Goal: Task Accomplishment & Management: Manage account settings

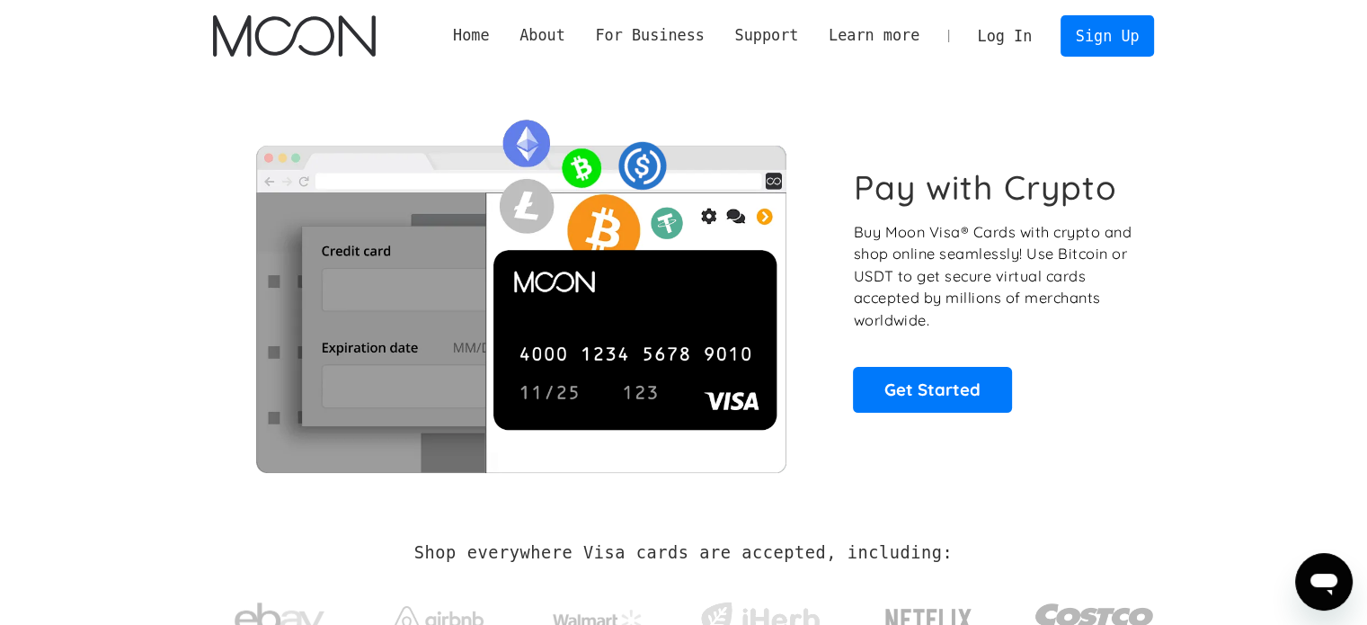
click at [1008, 31] on link "Log In" at bounding box center [1005, 36] width 84 height 40
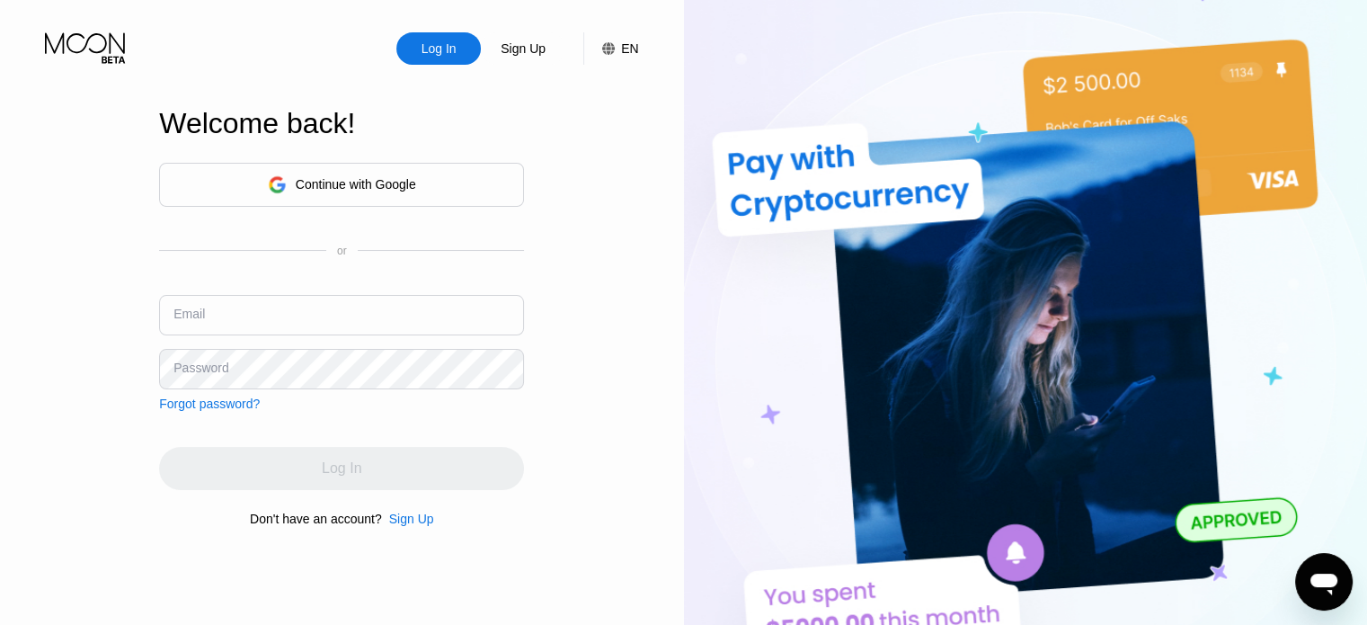
click at [399, 183] on div "Continue with Google" at bounding box center [356, 184] width 120 height 14
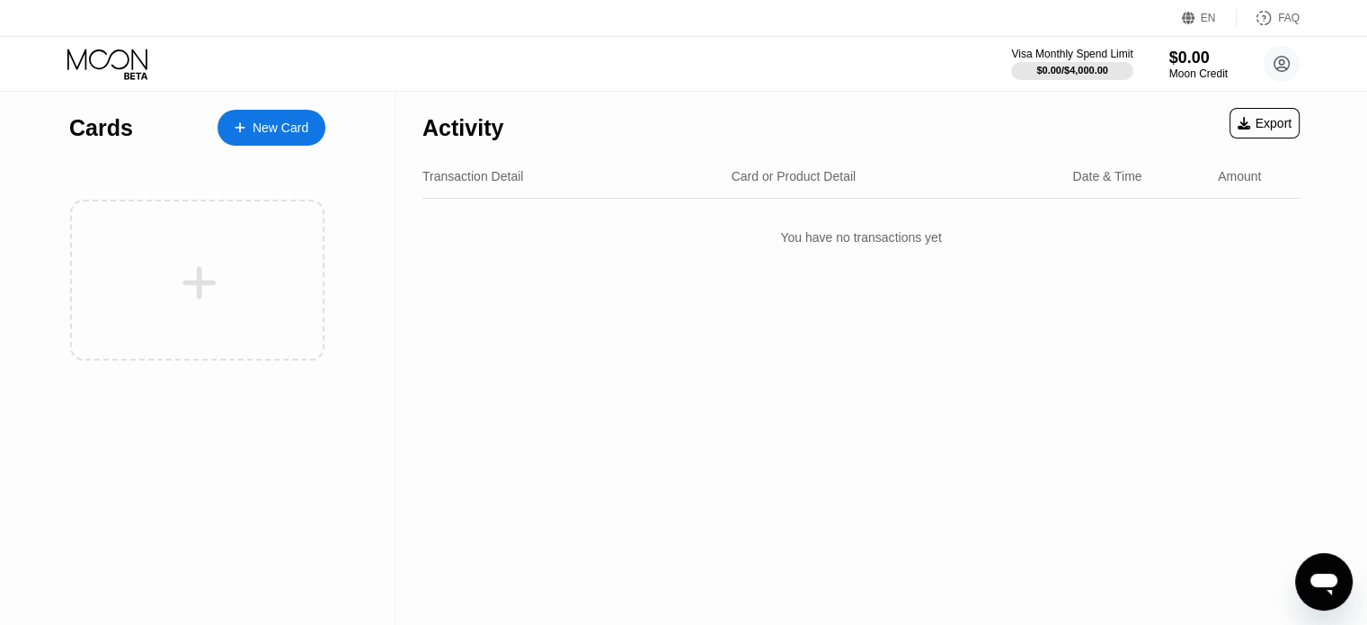
click at [1277, 82] on div "Visa Monthly Spend Limit $0.00 / $4,000.00 $0.00 Moon Credit sdev aleem sdevale…" at bounding box center [683, 64] width 1367 height 54
click at [1280, 67] on circle at bounding box center [1282, 64] width 36 height 36
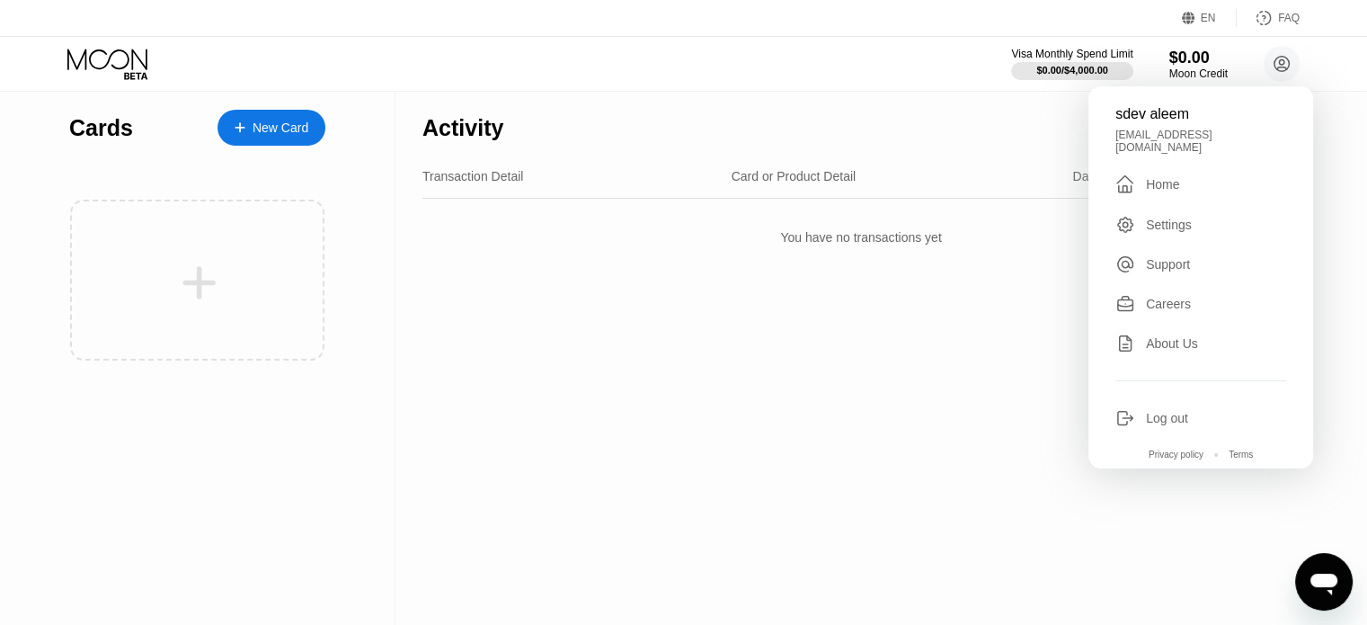
click at [1196, 215] on div "Settings" at bounding box center [1200, 225] width 171 height 20
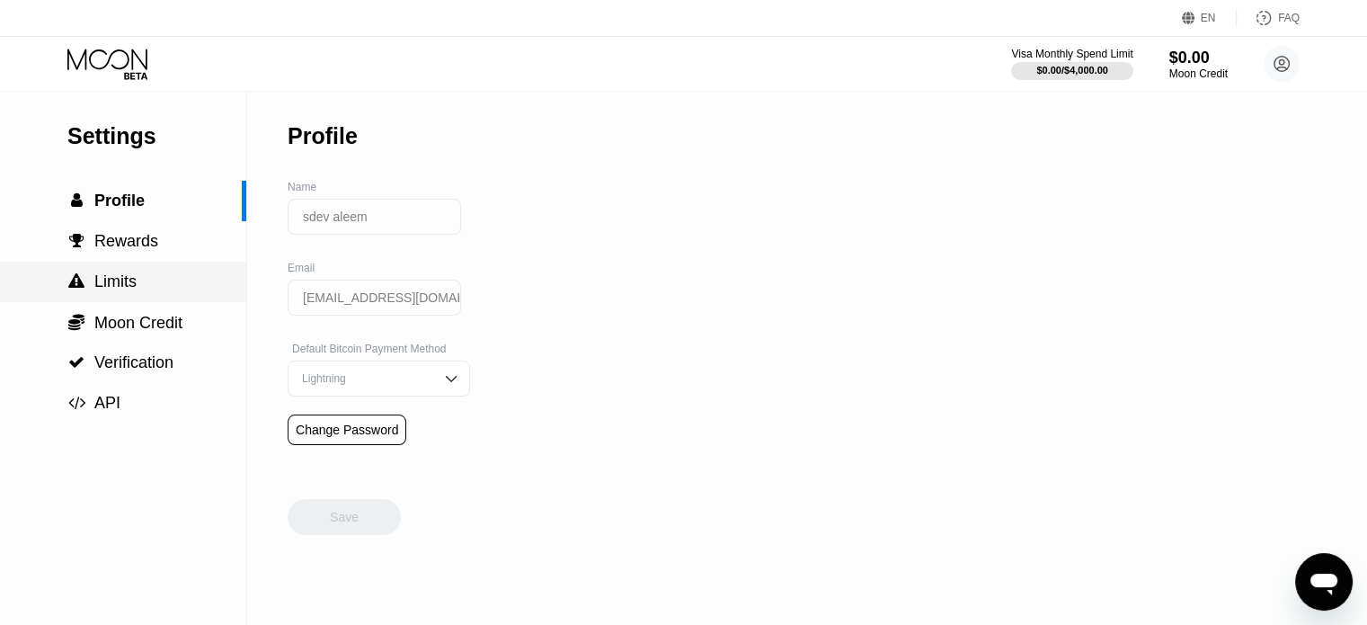
click at [105, 302] on div " Limits" at bounding box center [123, 282] width 246 height 40
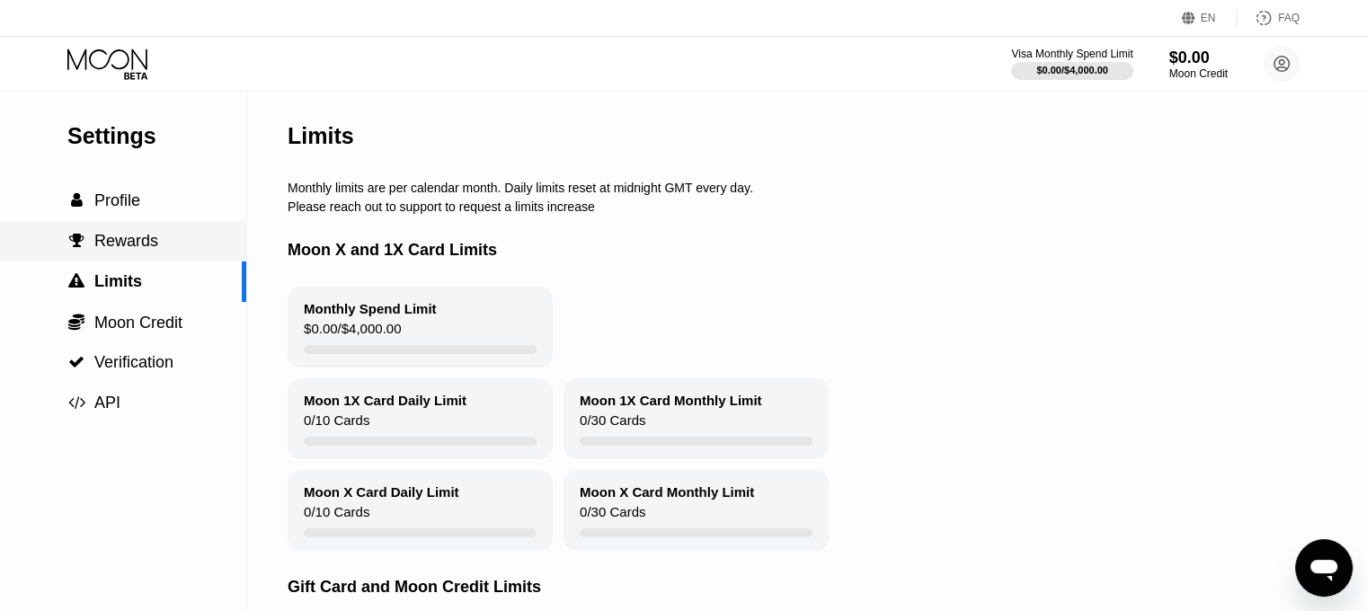
click at [167, 218] on div " Profile" at bounding box center [123, 201] width 246 height 40
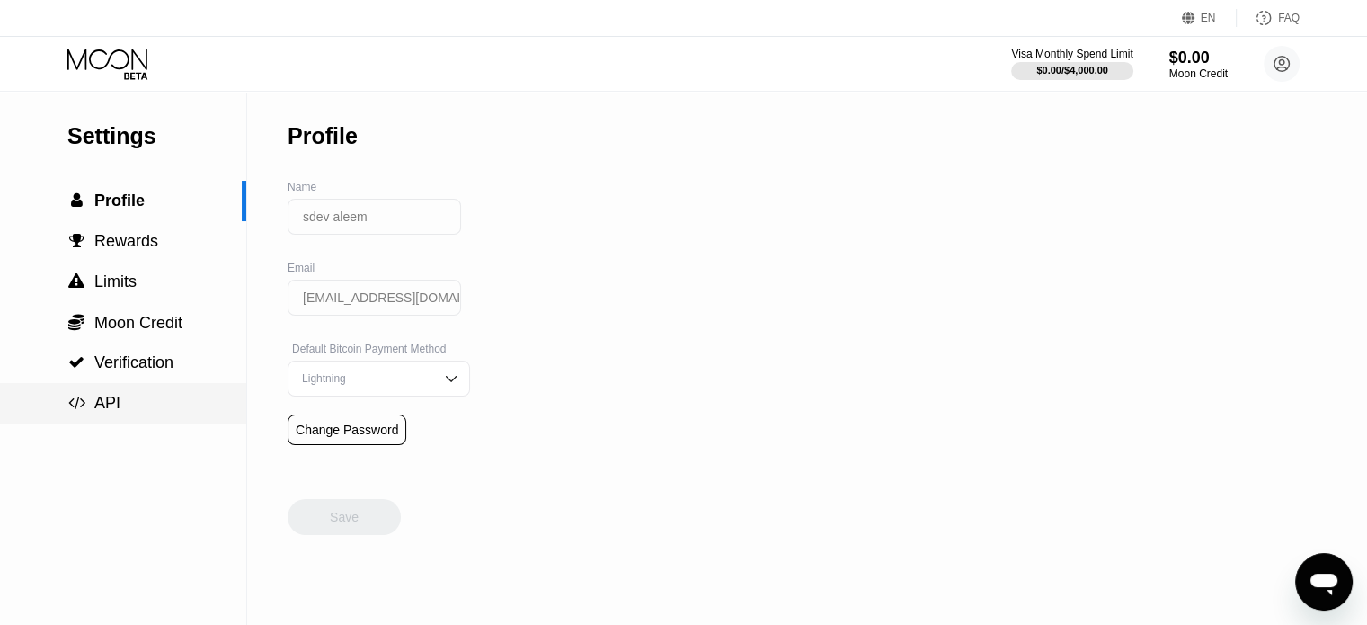
click at [144, 403] on div " API" at bounding box center [123, 403] width 246 height 19
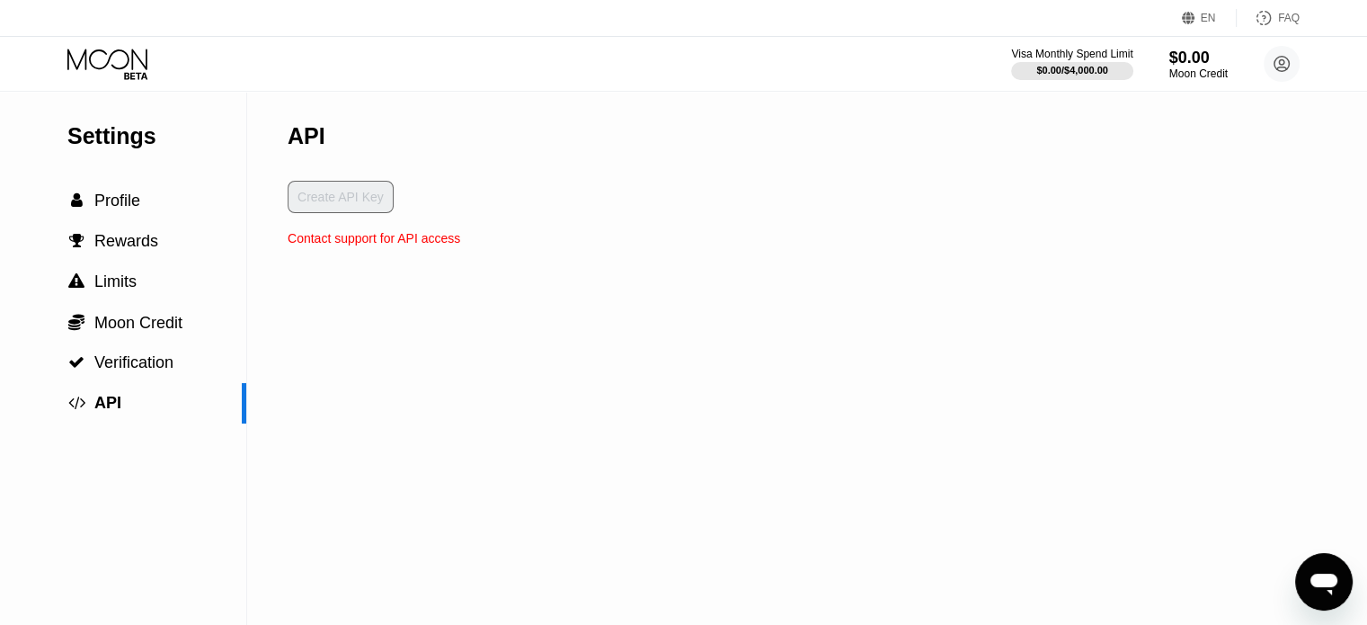
click at [344, 214] on div "Create API Key" at bounding box center [374, 206] width 173 height 50
click at [346, 207] on div "Create API Key" at bounding box center [374, 206] width 173 height 50
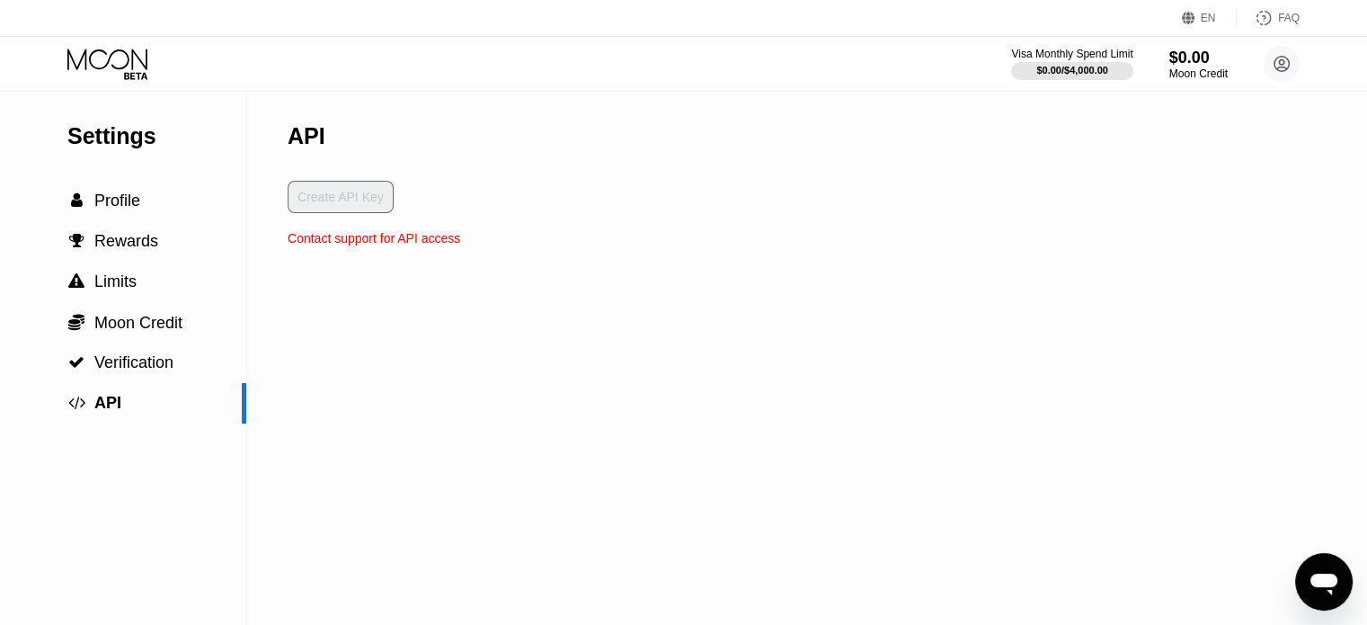
click at [346, 207] on div "Create API Key" at bounding box center [374, 206] width 173 height 50
click at [358, 200] on div "Create API Key" at bounding box center [374, 206] width 173 height 50
click at [103, 403] on span "API" at bounding box center [107, 403] width 27 height 18
click at [137, 357] on span "Verification" at bounding box center [133, 362] width 79 height 18
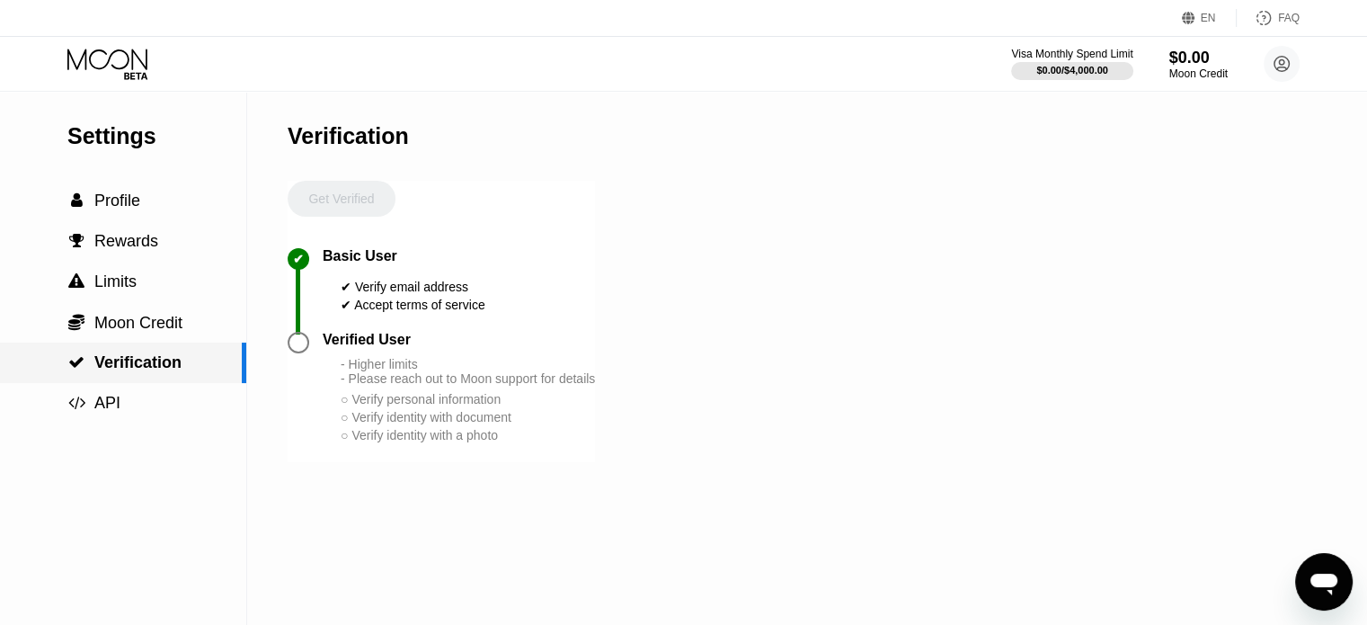
click at [146, 332] on span "Moon Credit" at bounding box center [138, 323] width 88 height 18
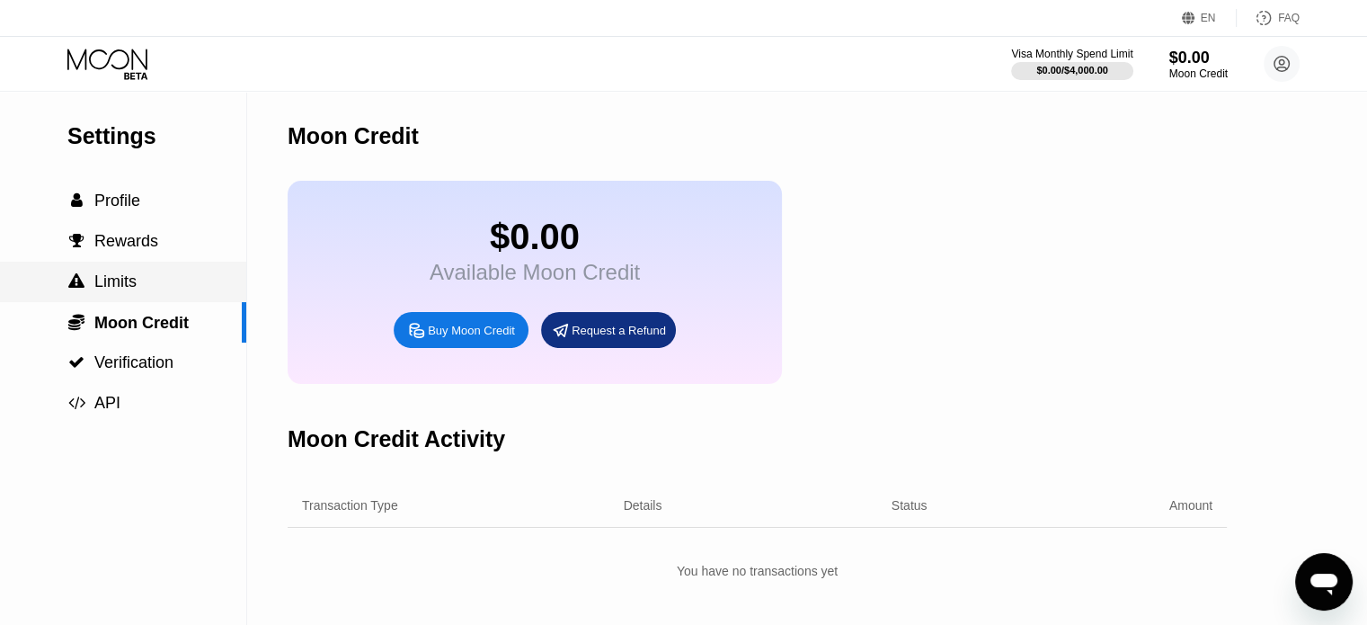
click at [137, 283] on div " Limits" at bounding box center [123, 281] width 246 height 19
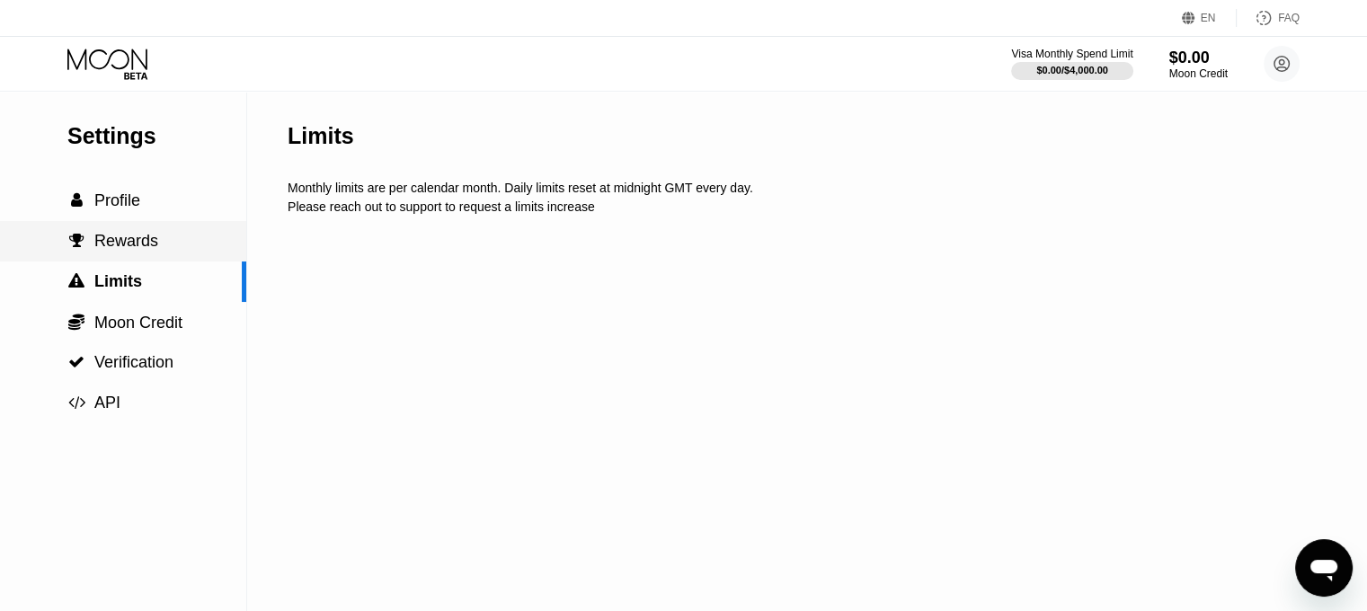
click at [144, 250] on span "Rewards" at bounding box center [126, 241] width 64 height 18
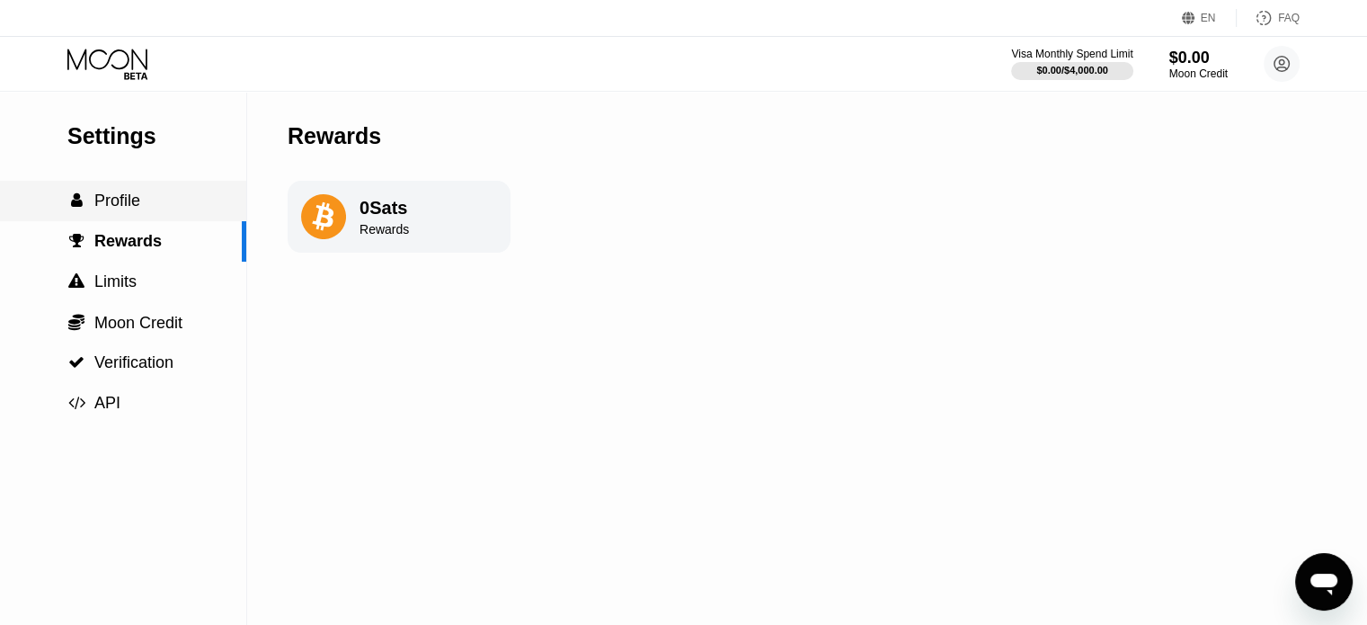
click at [156, 203] on div " Profile" at bounding box center [123, 200] width 246 height 19
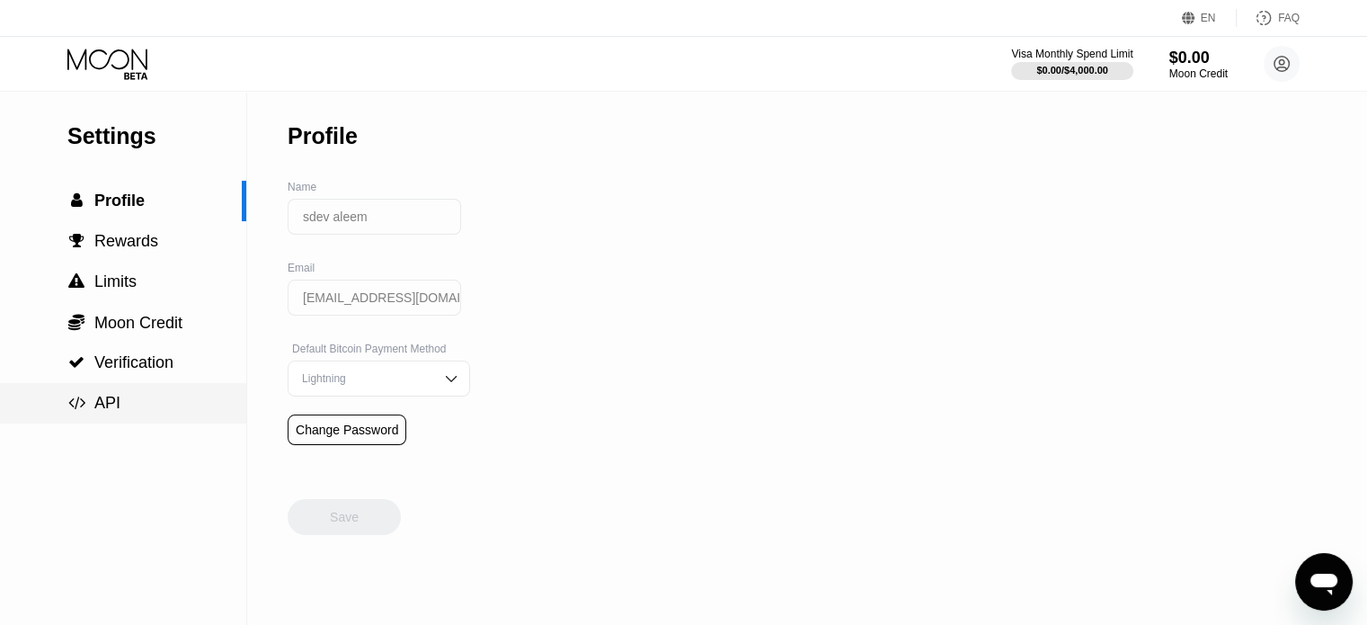
click at [119, 406] on div " API" at bounding box center [123, 403] width 246 height 19
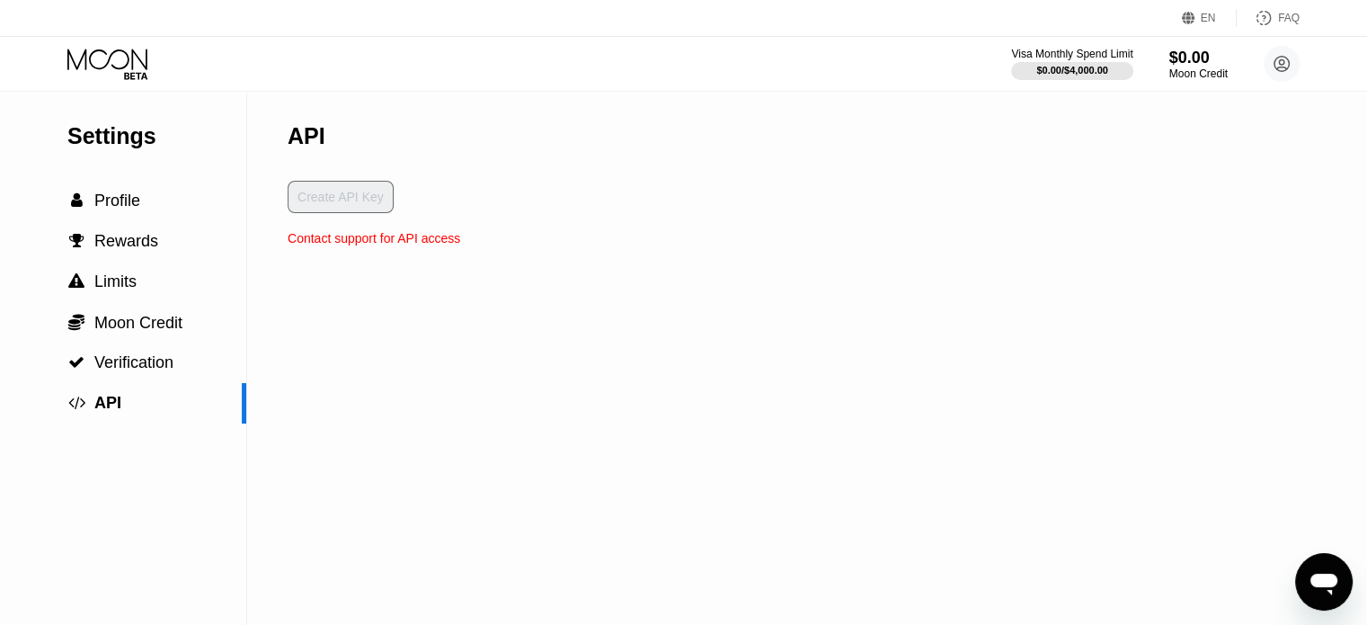
click at [341, 213] on div "Create API Key" at bounding box center [374, 206] width 173 height 50
click at [345, 200] on div "Create API Key" at bounding box center [374, 206] width 173 height 50
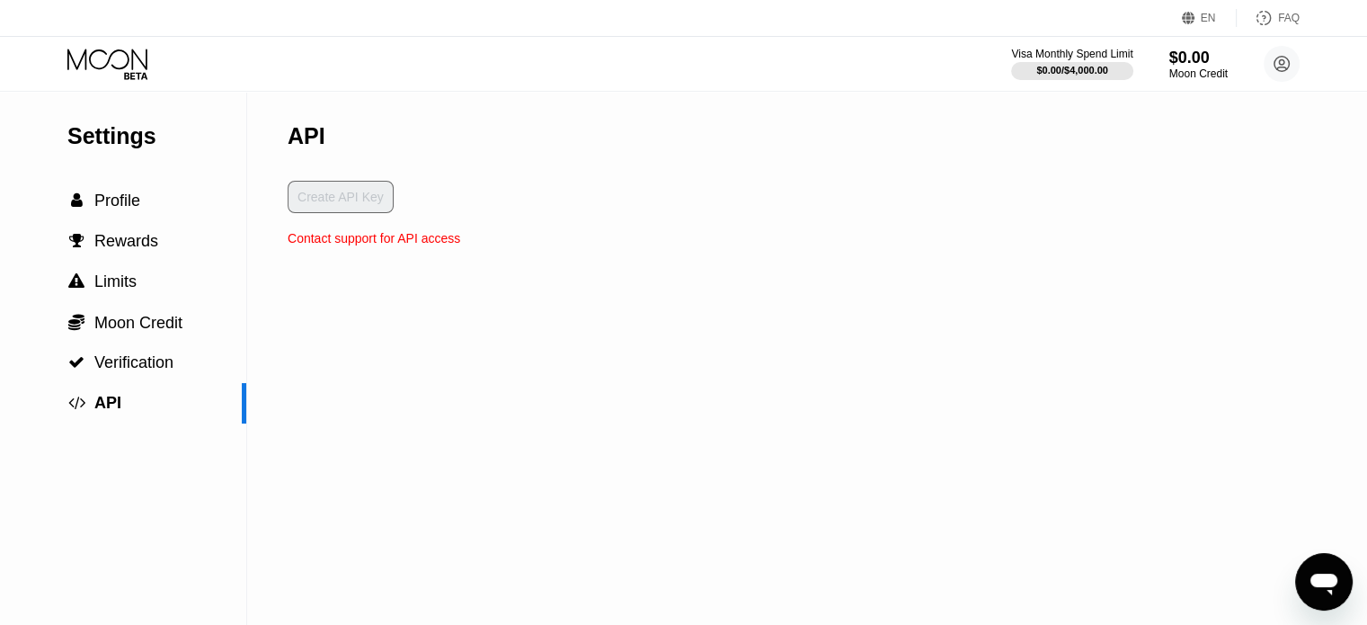
click at [345, 200] on div "Create API Key" at bounding box center [374, 206] width 173 height 50
click at [342, 199] on div "Create API Key" at bounding box center [374, 206] width 173 height 50
click at [343, 200] on div "Create API Key" at bounding box center [374, 206] width 173 height 50
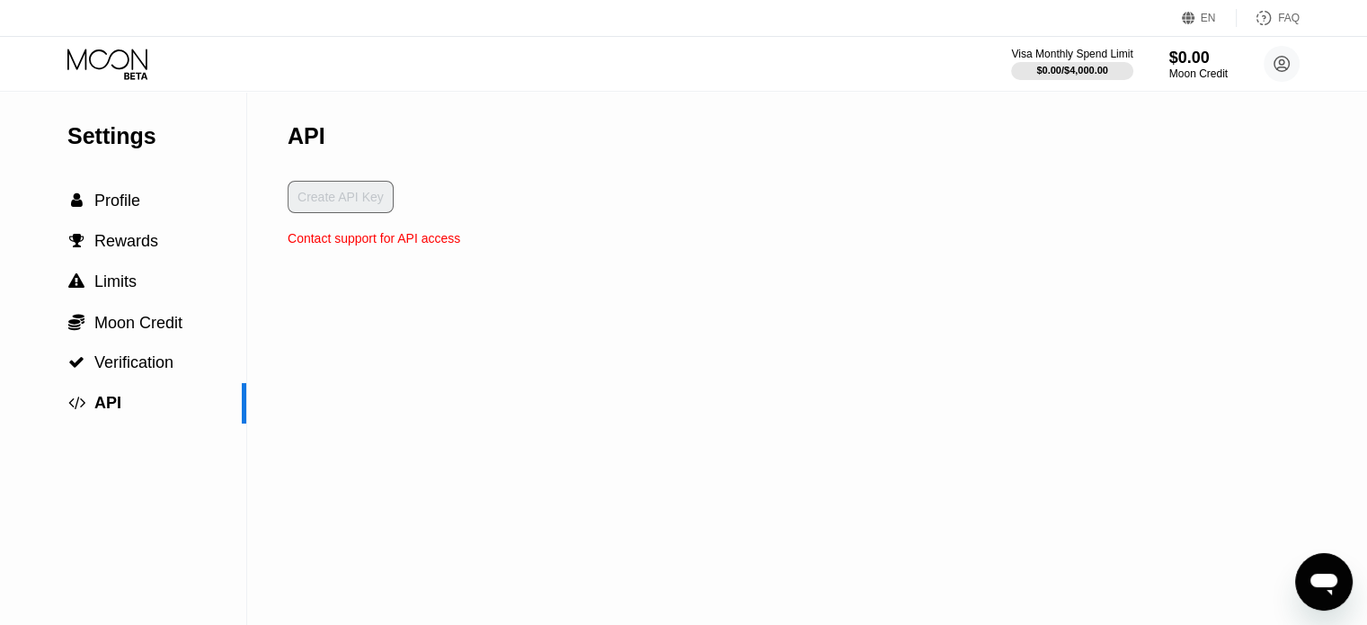
click at [343, 200] on div "Create API Key" at bounding box center [374, 206] width 173 height 50
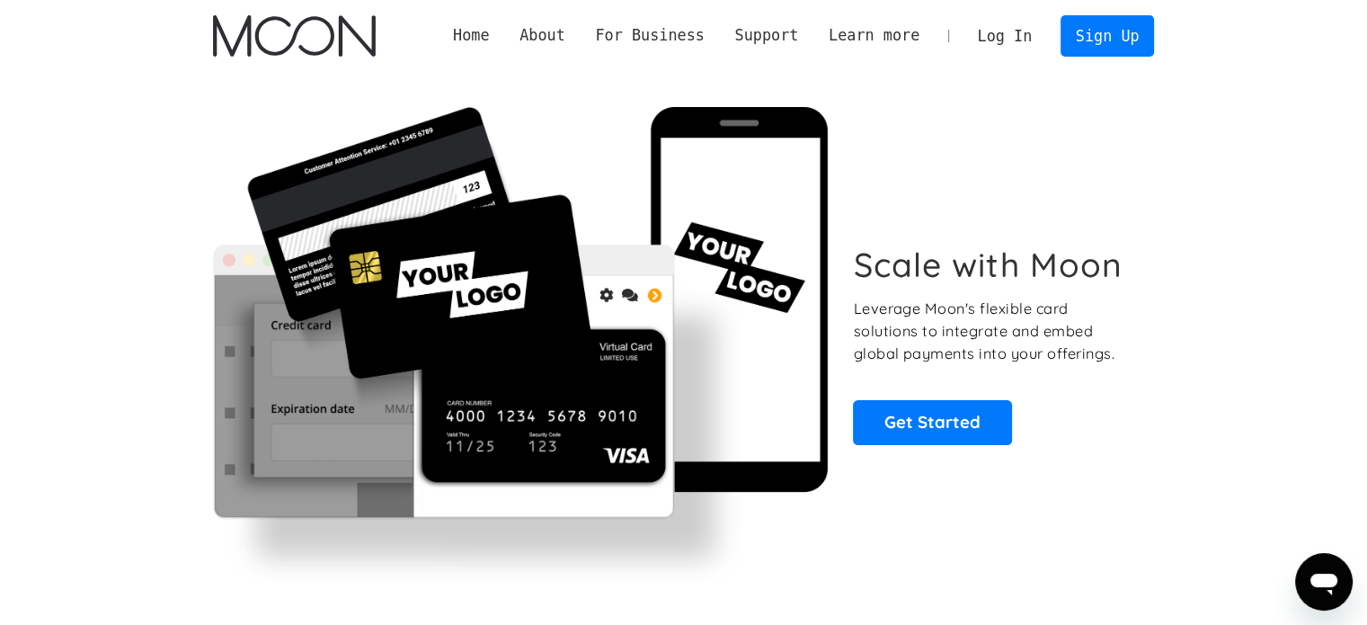
click at [1015, 33] on link "Log In" at bounding box center [1005, 36] width 84 height 40
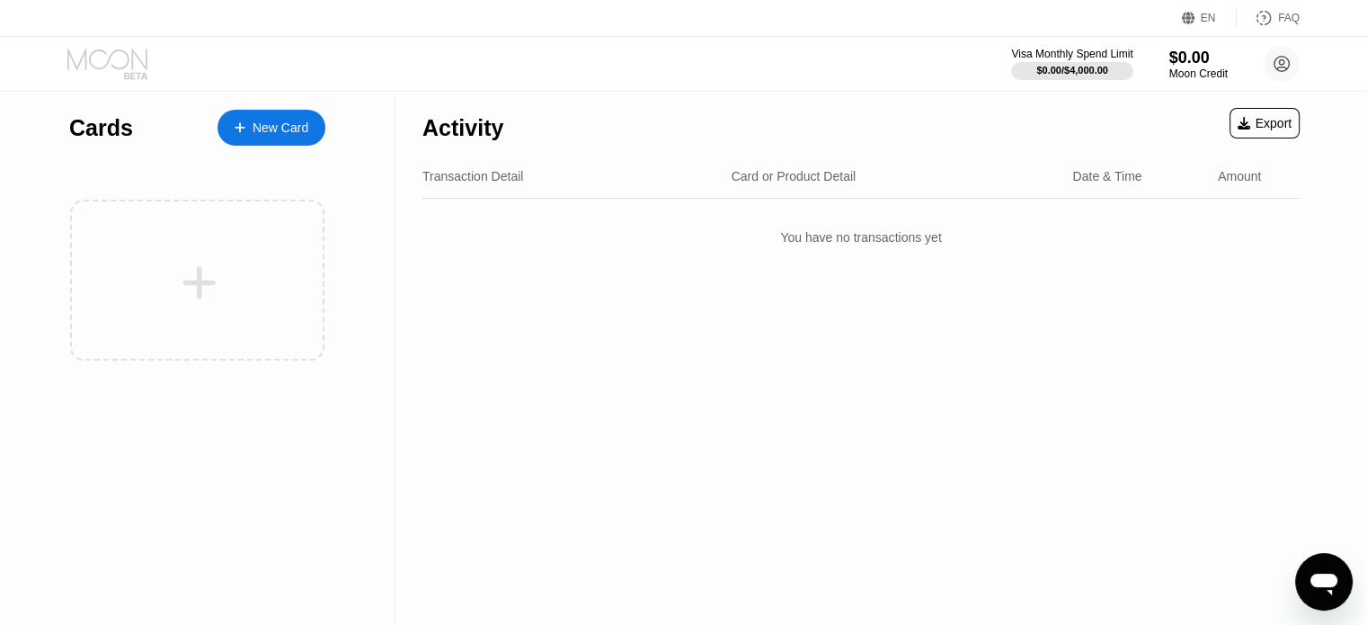
drag, startPoint x: 147, startPoint y: 76, endPoint x: 104, endPoint y: 77, distance: 42.3
click at [104, 77] on icon at bounding box center [109, 64] width 84 height 31
drag, startPoint x: 978, startPoint y: 234, endPoint x: 828, endPoint y: 255, distance: 151.6
click at [828, 255] on div "You have no transactions yet" at bounding box center [860, 237] width 877 height 50
click at [1255, 129] on div "Export" at bounding box center [1265, 123] width 54 height 14
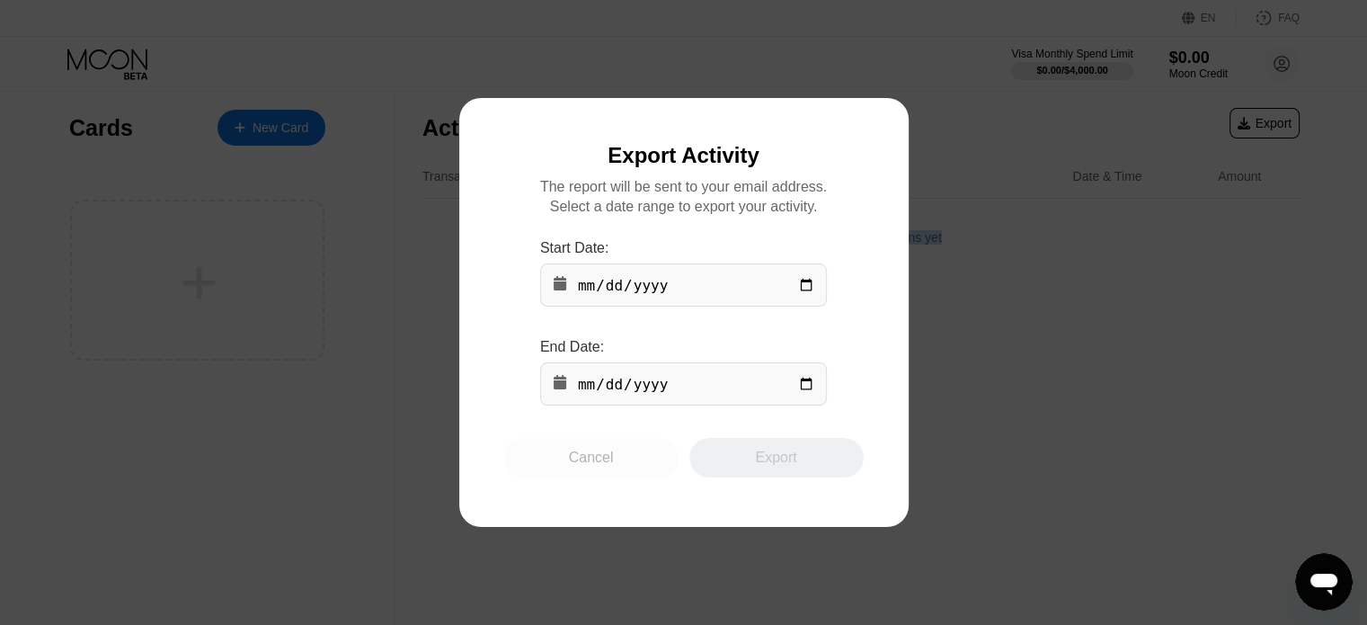
click at [593, 453] on div "Cancel" at bounding box center [591, 458] width 174 height 40
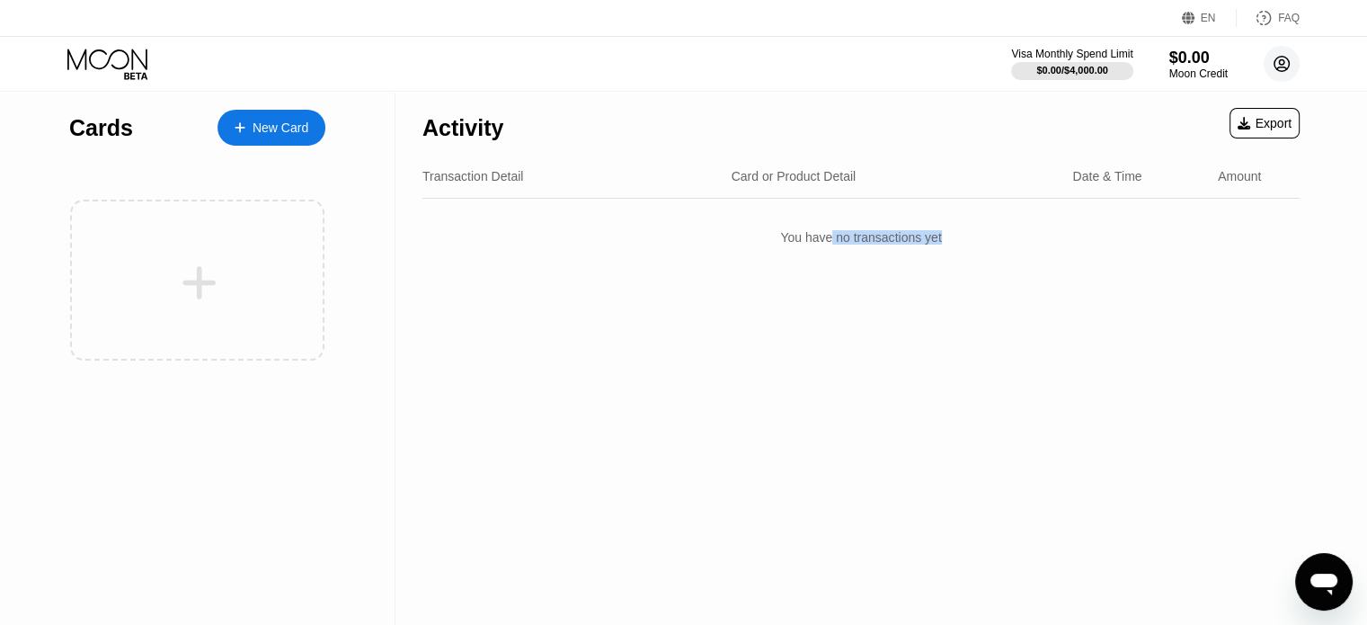
click at [1282, 60] on circle at bounding box center [1282, 64] width 36 height 36
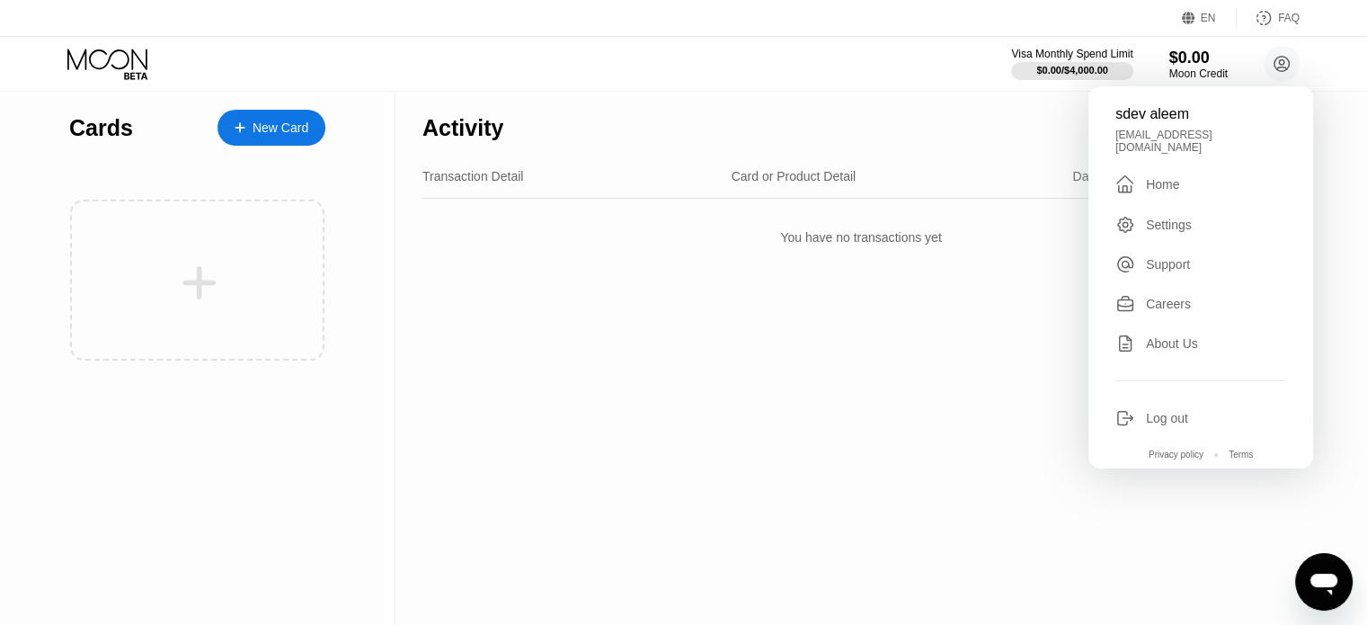
click at [1190, 164] on div "sdev aleem sdevaleem@gmail.com  Home Settings Support Careers About Us Log out…" at bounding box center [1200, 277] width 225 height 382
click at [1147, 177] on div "Home" at bounding box center [1162, 184] width 33 height 14
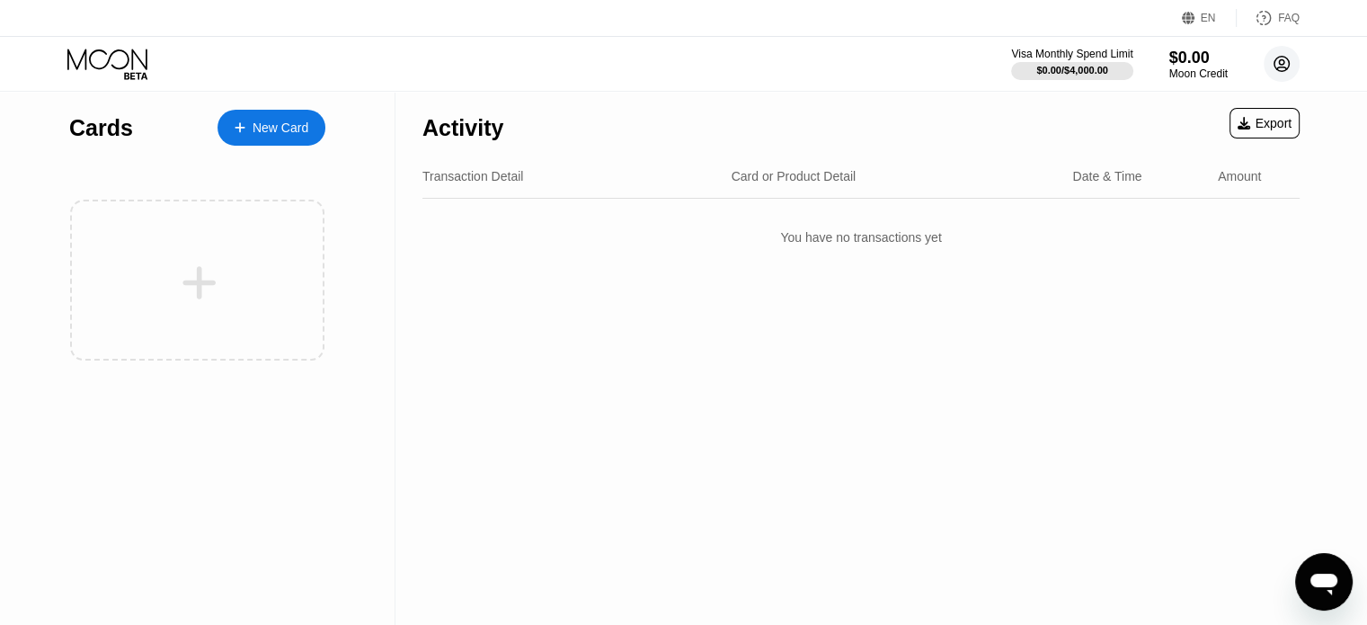
click at [1295, 68] on circle at bounding box center [1282, 64] width 36 height 36
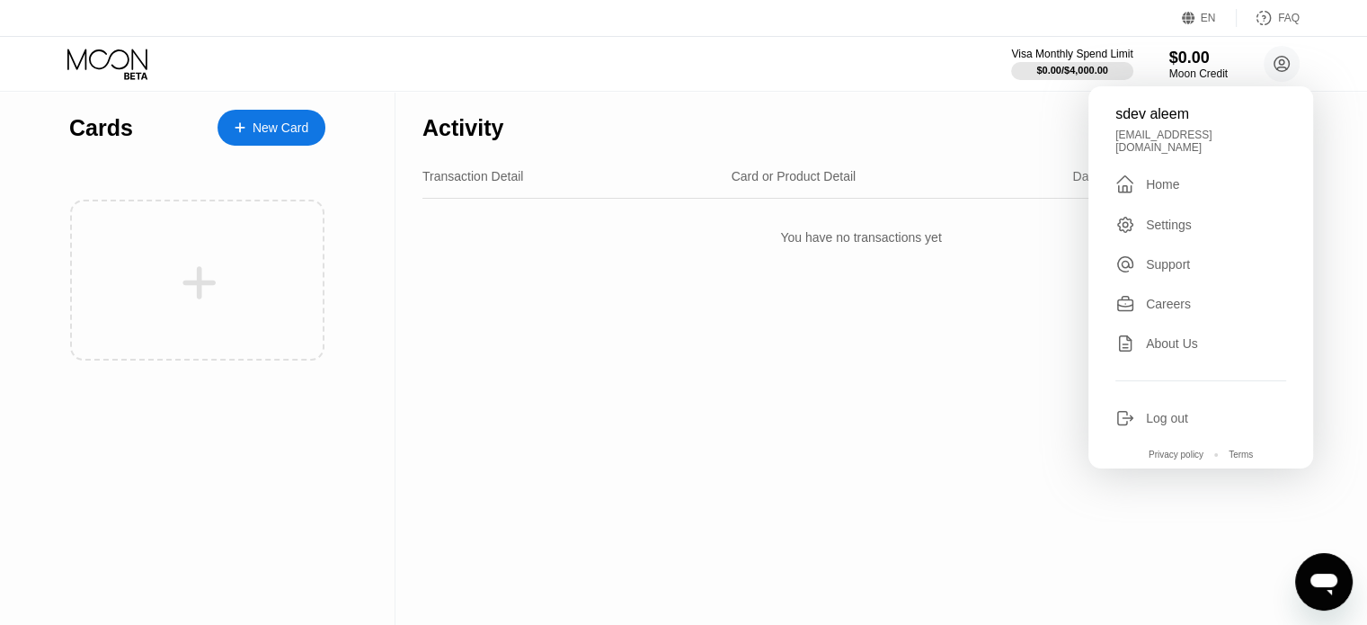
click at [1210, 215] on div "Settings" at bounding box center [1200, 225] width 171 height 20
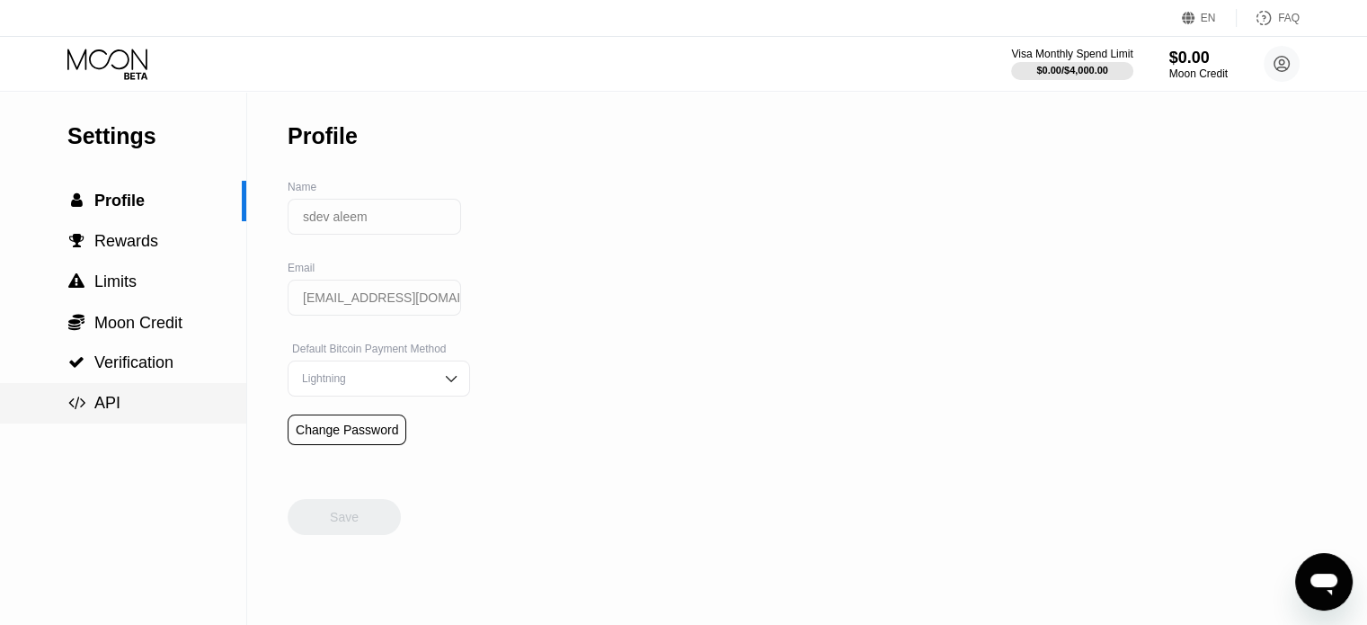
click at [70, 411] on span "" at bounding box center [76, 403] width 17 height 16
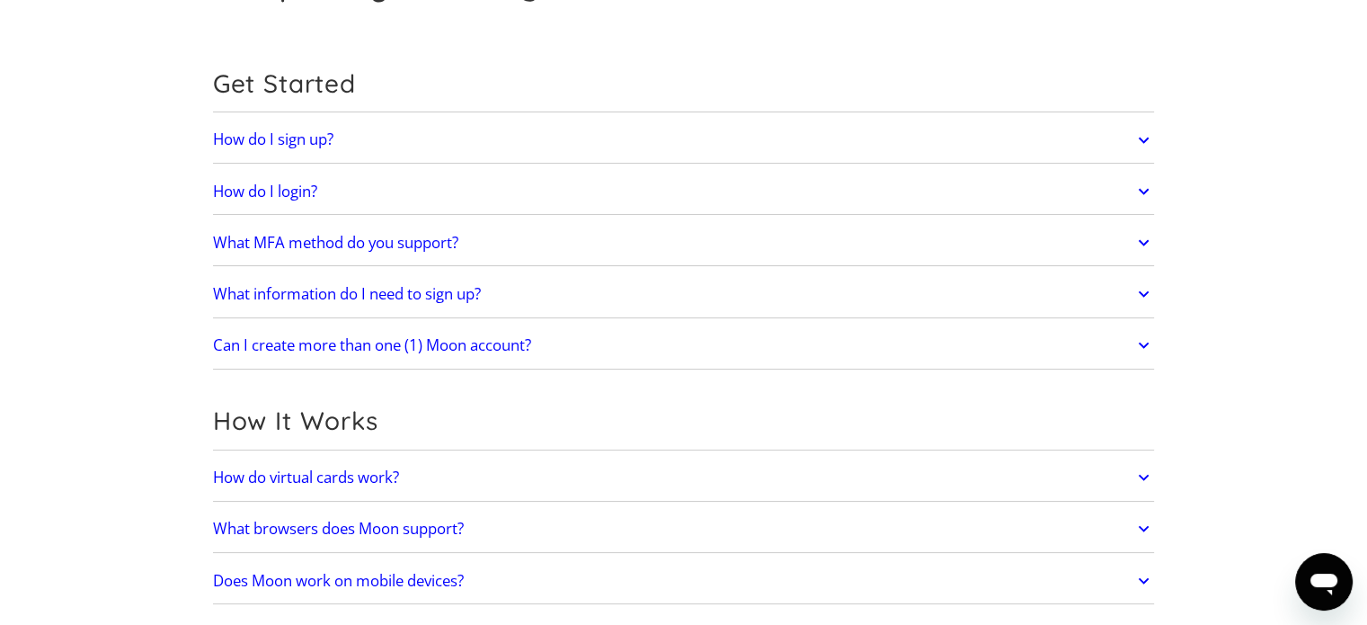
scroll to position [142, 0]
click at [704, 240] on link "What MFA method do you support?" at bounding box center [684, 241] width 942 height 38
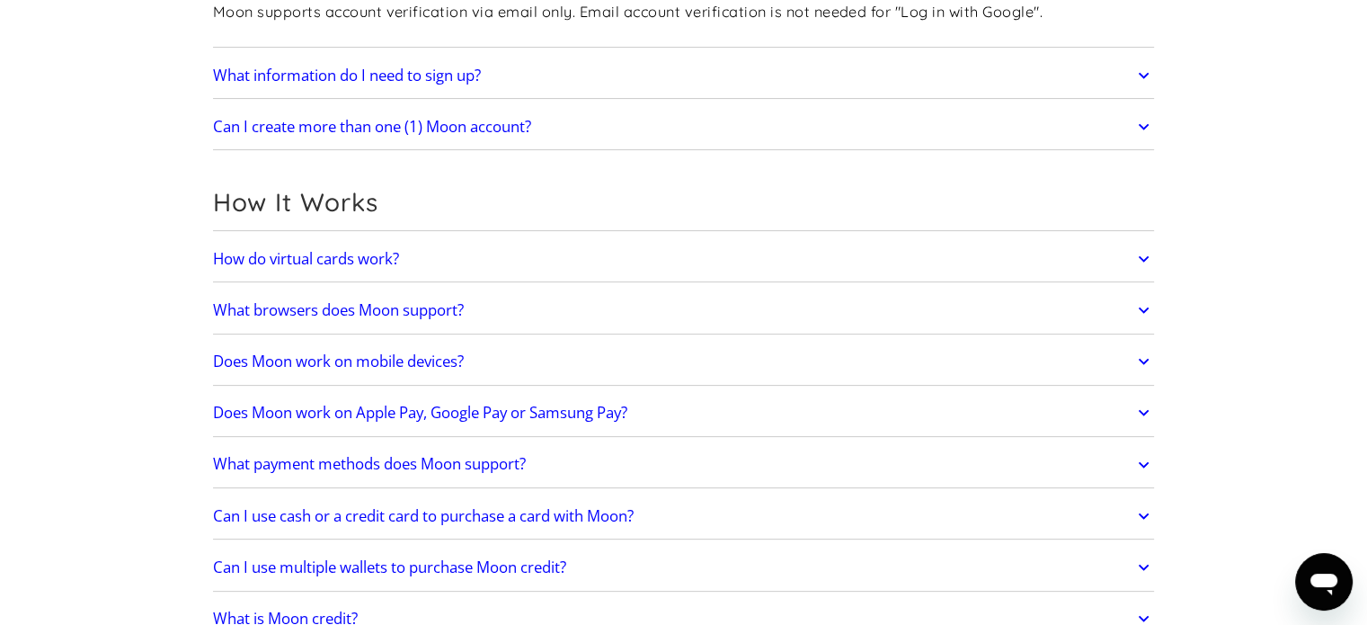
scroll to position [0, 0]
